Goal: Navigation & Orientation: Find specific page/section

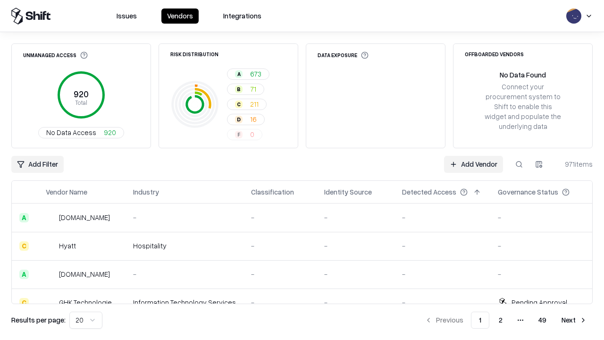
click at [86, 320] on html "Issues Vendors Integrations Unmanaged Access 920 Total No Data Access 920 Risk …" at bounding box center [302, 170] width 604 height 340
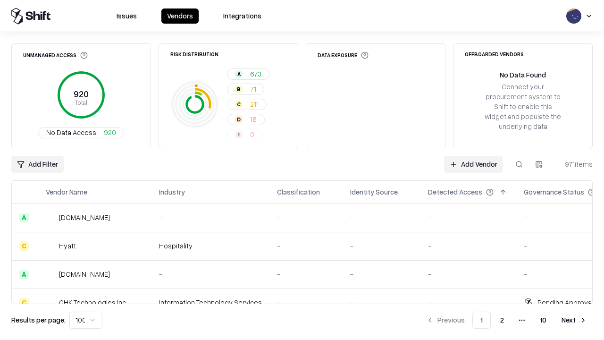
click at [574, 320] on button "Next" at bounding box center [574, 319] width 37 height 17
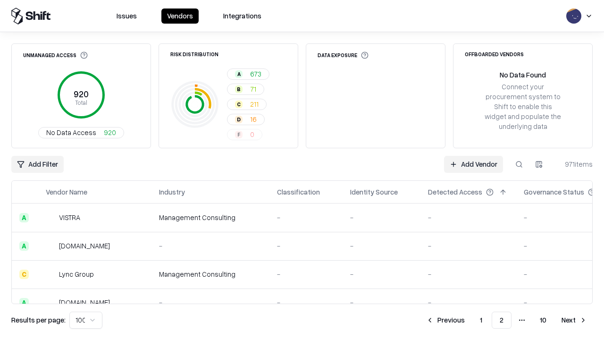
click at [574, 320] on button "Next" at bounding box center [574, 319] width 37 height 17
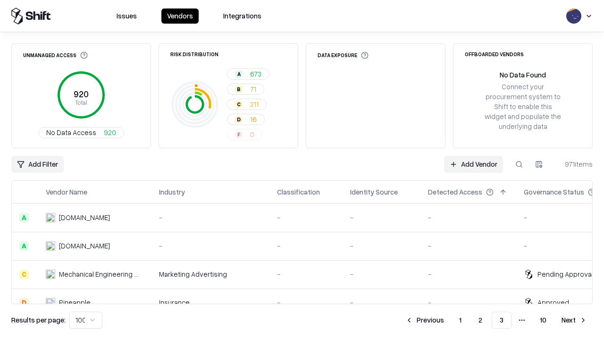
click at [574, 320] on button "Next" at bounding box center [574, 319] width 37 height 17
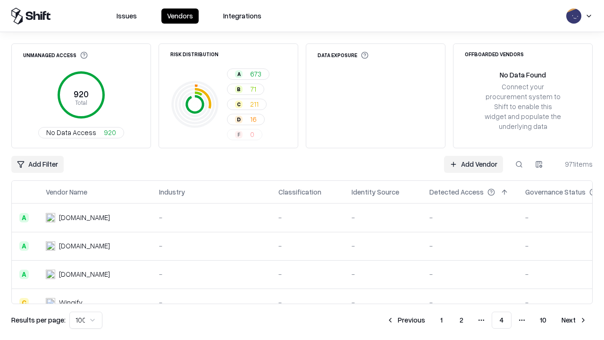
click at [574, 320] on button "Next" at bounding box center [574, 319] width 37 height 17
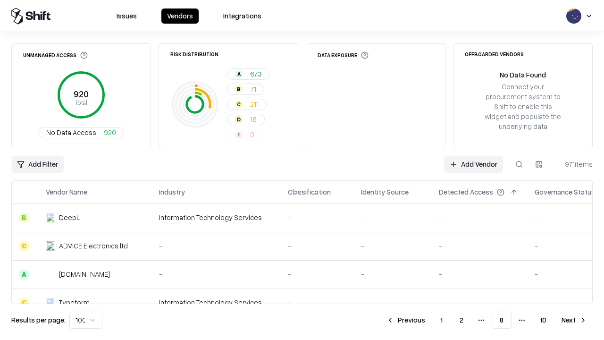
click at [574, 320] on button "Next" at bounding box center [574, 319] width 37 height 17
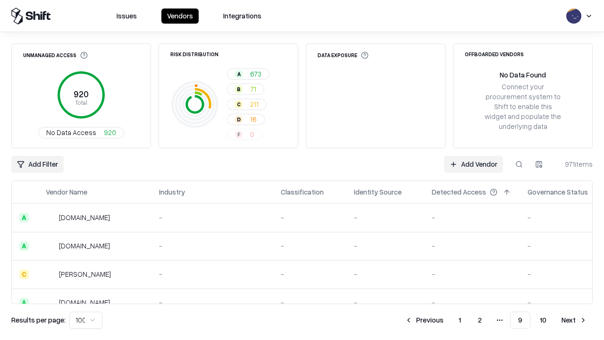
click at [574, 320] on button "Next" at bounding box center [574, 319] width 37 height 17
click at [445, 320] on button "Previous" at bounding box center [445, 319] width 50 height 17
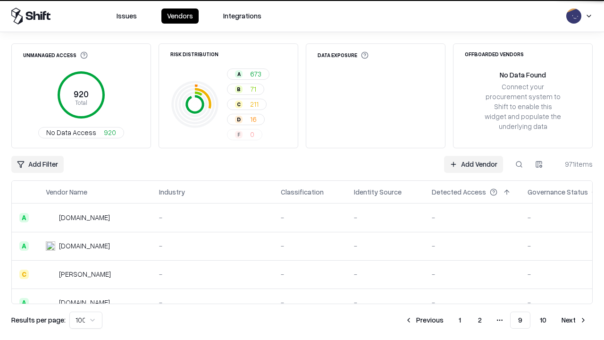
click at [424, 320] on button "Previous" at bounding box center [424, 319] width 50 height 17
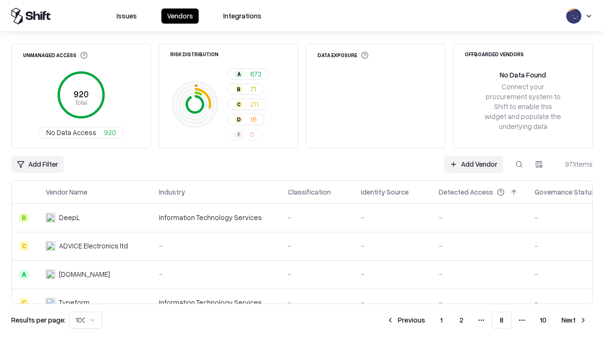
click at [406, 320] on button "Previous" at bounding box center [406, 319] width 50 height 17
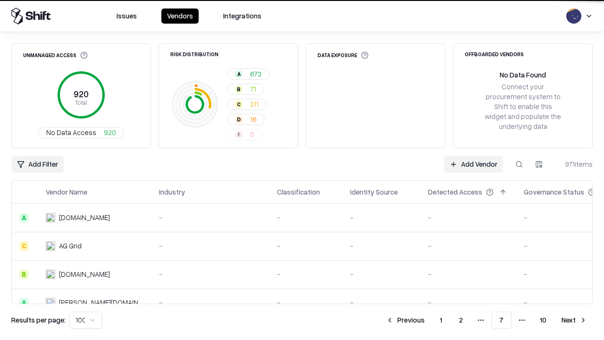
click at [405, 320] on button "Previous" at bounding box center [405, 319] width 50 height 17
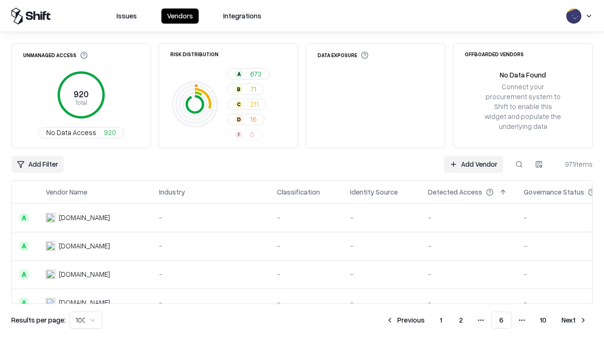
click at [405, 320] on button "Previous" at bounding box center [405, 319] width 50 height 17
click at [406, 320] on button "Previous" at bounding box center [406, 319] width 50 height 17
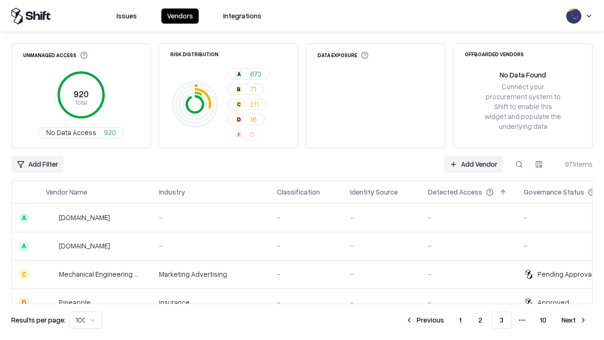
click at [425, 320] on button "Previous" at bounding box center [425, 319] width 50 height 17
